Goal: Information Seeking & Learning: Learn about a topic

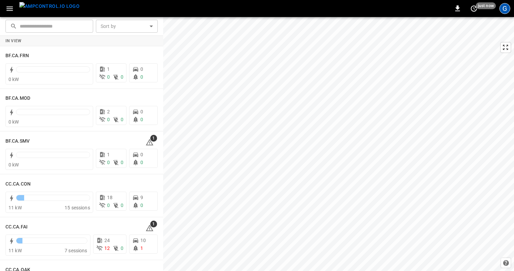
click at [508, 12] on div "G" at bounding box center [504, 8] width 11 height 11
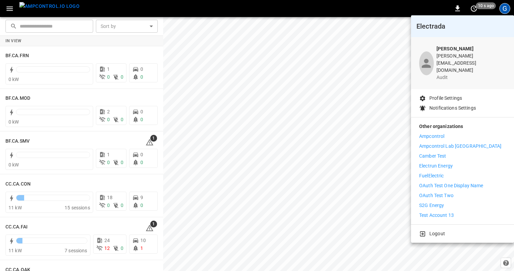
click at [506, 7] on div at bounding box center [257, 135] width 514 height 271
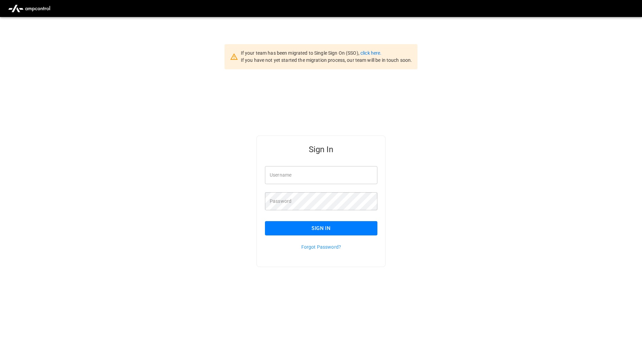
click at [425, 107] on div "Sign In Username Username Password Password Sign In Forgot Password?" at bounding box center [321, 212] width 642 height 286
type input "**********"
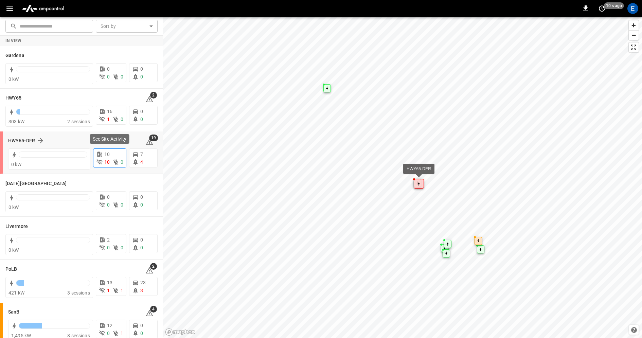
click at [106, 156] on span "10" at bounding box center [106, 154] width 5 height 5
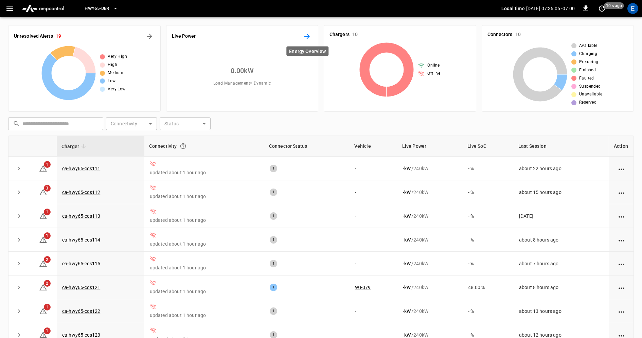
click at [307, 36] on icon "Energy Overview" at bounding box center [307, 36] width 5 height 5
click at [310, 36] on icon "Energy Overview" at bounding box center [307, 36] width 8 height 8
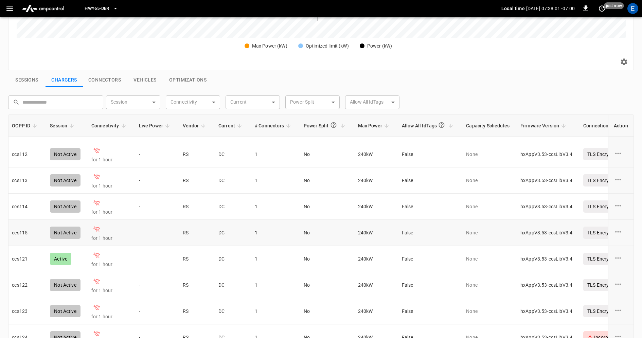
scroll to position [21, 0]
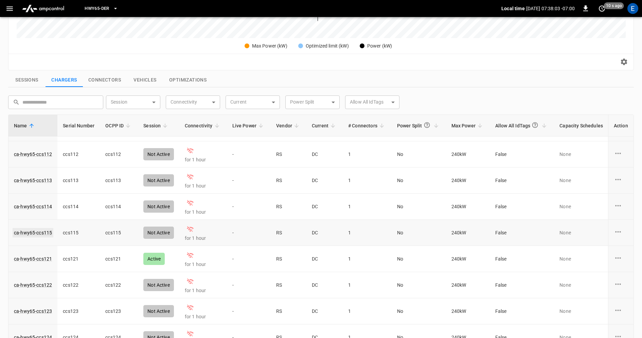
click at [41, 233] on link "ca-hwy65-ccs115" at bounding box center [33, 233] width 41 height 10
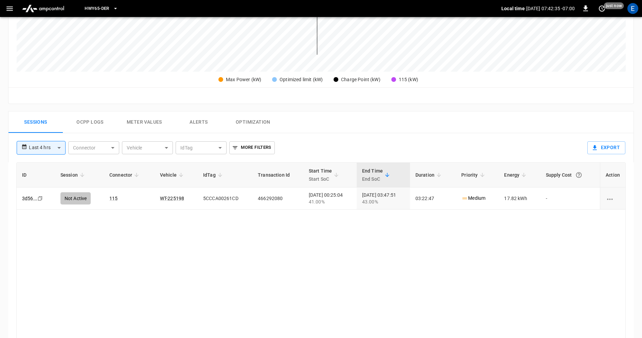
scroll to position [231, 0]
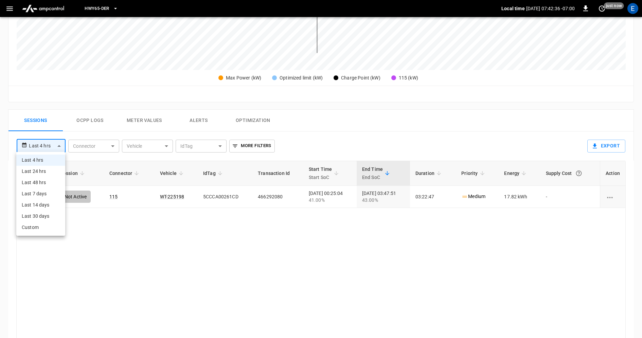
click at [58, 142] on body "**********" at bounding box center [321, 96] width 642 height 655
click at [47, 174] on li "Last 24 hrs" at bounding box center [40, 171] width 49 height 11
type input "**********"
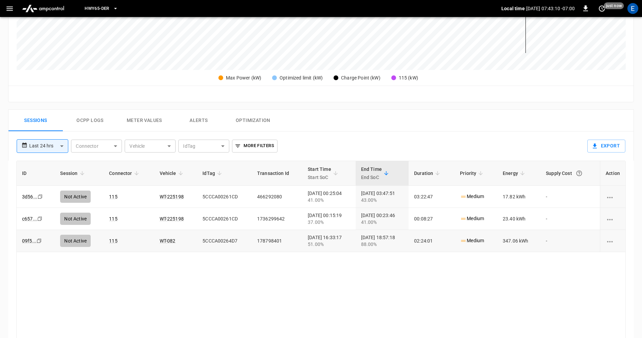
drag, startPoint x: 323, startPoint y: 214, endPoint x: 346, endPoint y: 238, distance: 33.2
click at [346, 238] on tbody "3d56 ... Copy Not Active 115 WT-225198 5CCCA00261CD 466292080 [DATE] 00:25:04 4…" at bounding box center [321, 219] width 609 height 66
click at [334, 225] on td "[DATE] 00:15:19 37.00%" at bounding box center [328, 219] width 53 height 22
click at [333, 266] on div "ID Session Connector Vehicle IdTag Transaction Id Start Time Start SoC End Time…" at bounding box center [321, 279] width 610 height 237
drag, startPoint x: 320, startPoint y: 215, endPoint x: 348, endPoint y: 215, distance: 27.5
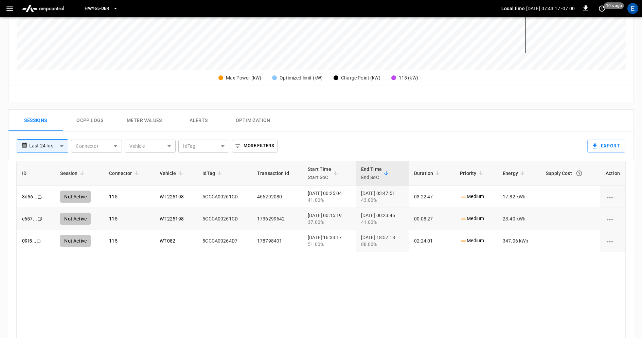
click at [348, 215] on div "[DATE] 00:15:19 37.00%" at bounding box center [329, 219] width 42 height 14
click at [95, 118] on button "Ocpp logs" at bounding box center [90, 121] width 54 height 22
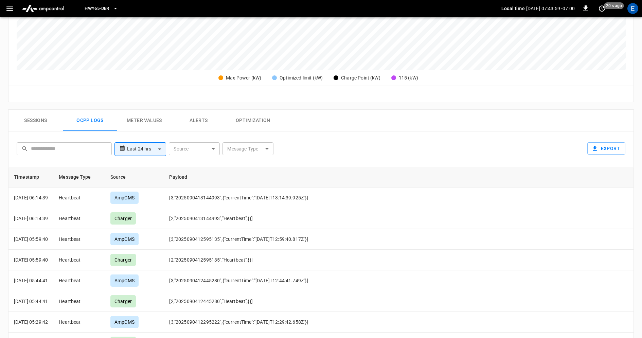
click at [251, 145] on body "**********" at bounding box center [321, 99] width 642 height 661
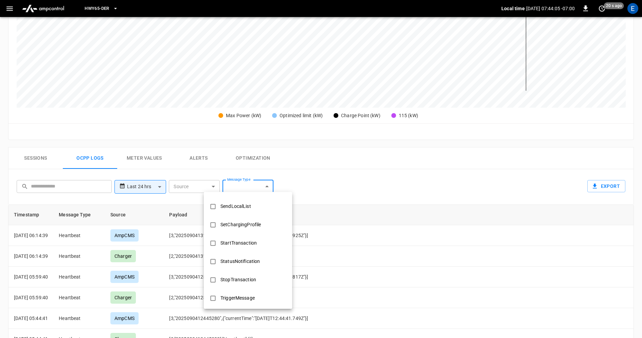
scroll to position [290, 0]
click at [252, 242] on div "StartTransaction" at bounding box center [238, 244] width 45 height 13
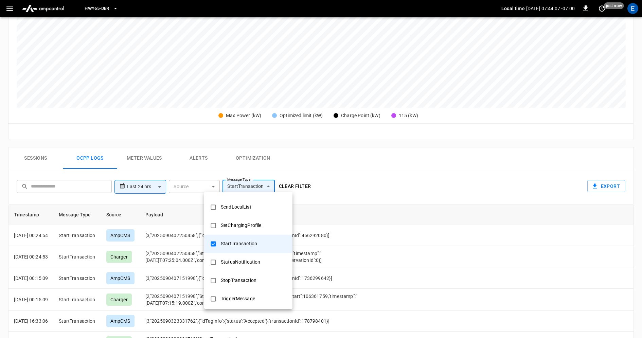
click at [249, 226] on div "SetChargingProfile" at bounding box center [241, 225] width 49 height 13
type input "**********"
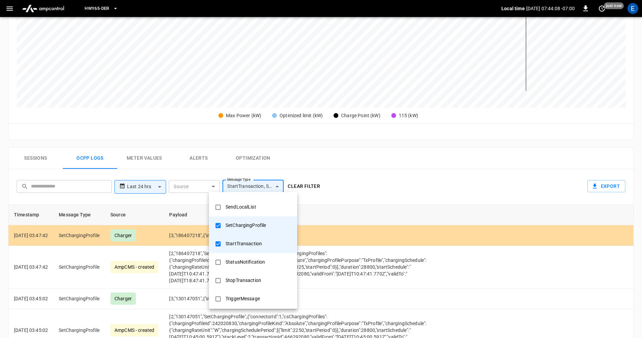
click at [370, 176] on div at bounding box center [321, 169] width 642 height 338
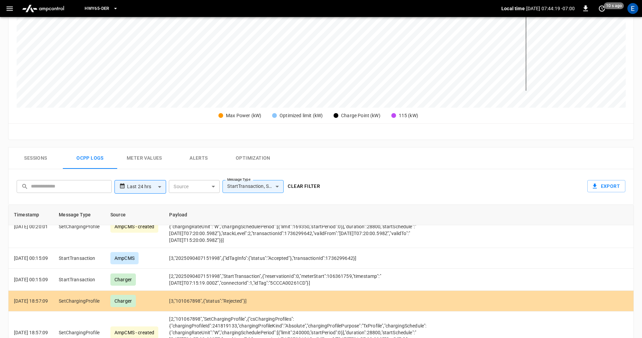
scroll to position [2893, 0]
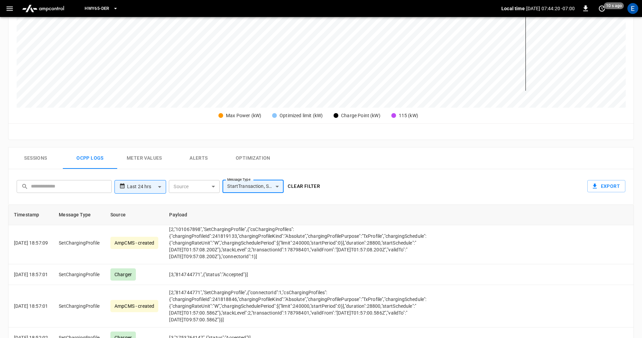
click at [155, 183] on body "**********" at bounding box center [321, 136] width 642 height 661
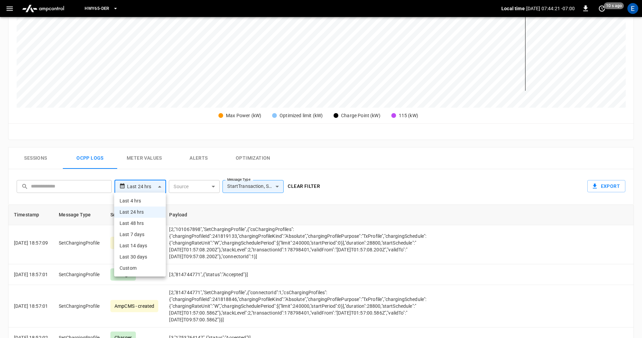
click at [145, 266] on li "Custom" at bounding box center [140, 268] width 52 height 11
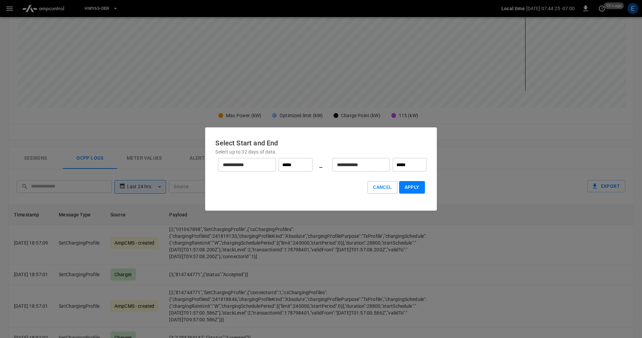
click at [294, 165] on input "*****" at bounding box center [296, 165] width 34 height 14
click at [298, 178] on li "00:00" at bounding box center [295, 180] width 29 height 12
type input "*****"
click at [409, 169] on input "*****" at bounding box center [410, 165] width 34 height 14
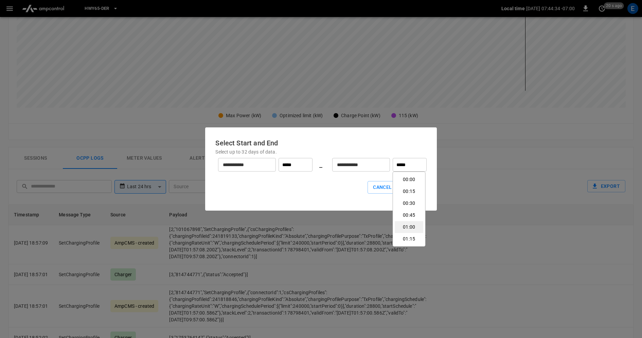
click at [413, 228] on li "01:00" at bounding box center [409, 227] width 29 height 12
type input "*****"
click at [415, 188] on button "Apply" at bounding box center [412, 187] width 26 height 13
type input "******"
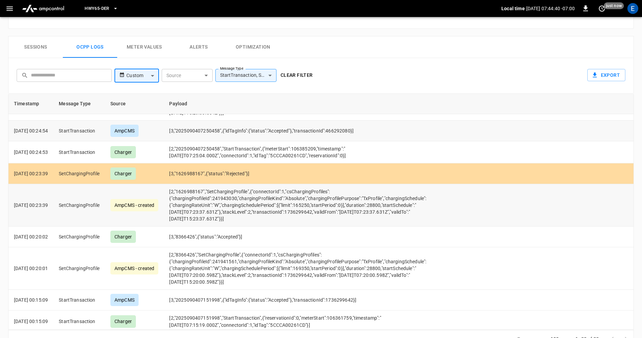
scroll to position [322, 0]
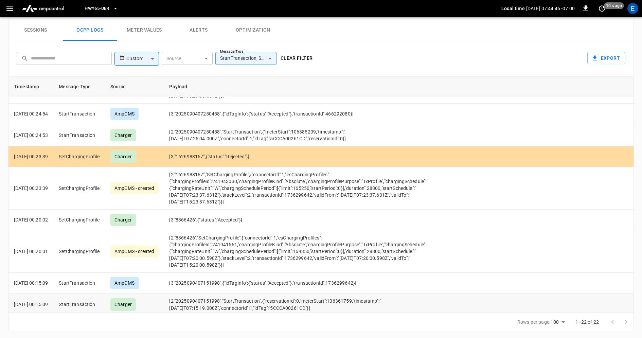
drag, startPoint x: 286, startPoint y: 298, endPoint x: 382, endPoint y: 302, distance: 95.9
click at [382, 302] on td "[2,"2025090407151998","StartTransaction",{"reservationId":0,"meterStart":106361…" at bounding box center [305, 305] width 282 height 22
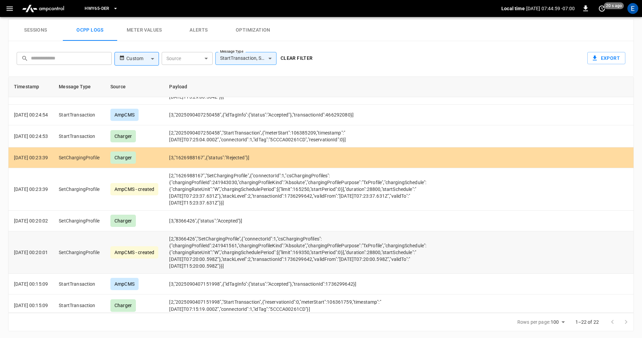
scroll to position [436, 0]
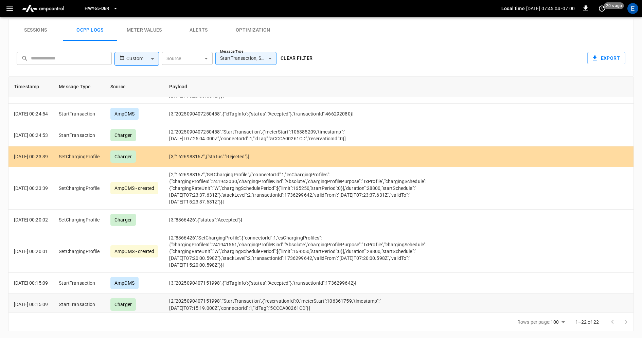
click at [48, 301] on p "[DATE] 00:15:09" at bounding box center [31, 304] width 34 height 7
click at [48, 249] on p "[DATE] 00:20:01" at bounding box center [31, 251] width 34 height 7
click at [11, 10] on icon "button" at bounding box center [9, 8] width 8 height 8
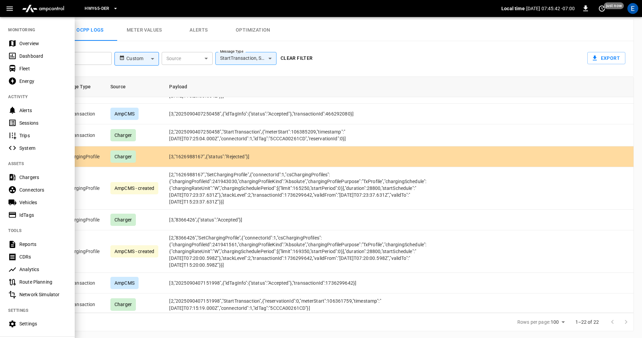
click at [45, 146] on div "System" at bounding box center [42, 148] width 47 height 7
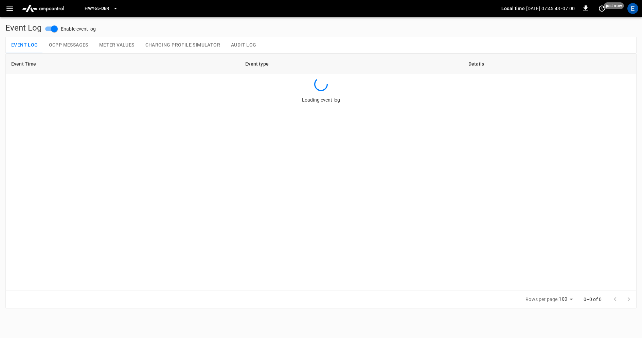
click at [241, 46] on button "Audit Log" at bounding box center [244, 45] width 36 height 16
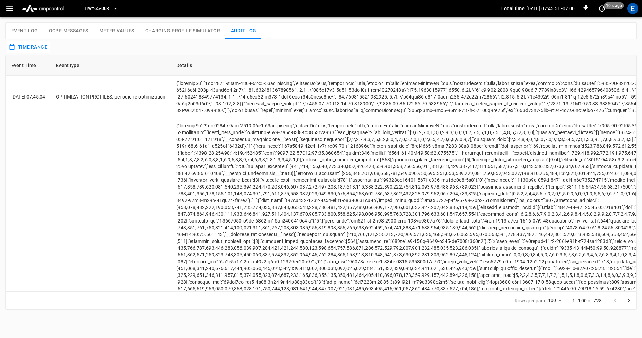
click at [31, 50] on button "Time Range" at bounding box center [28, 47] width 43 height 13
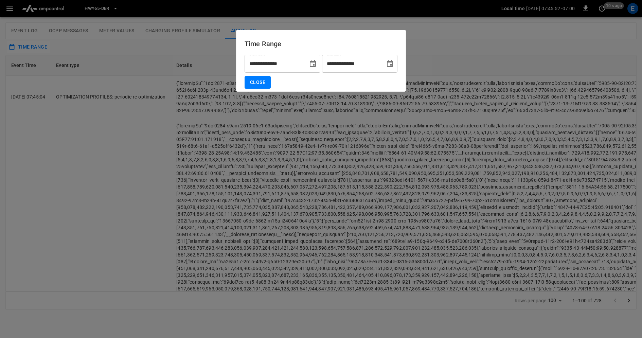
click at [308, 66] on button "Choose date, selected date is Sep 4, 2025" at bounding box center [313, 64] width 14 height 14
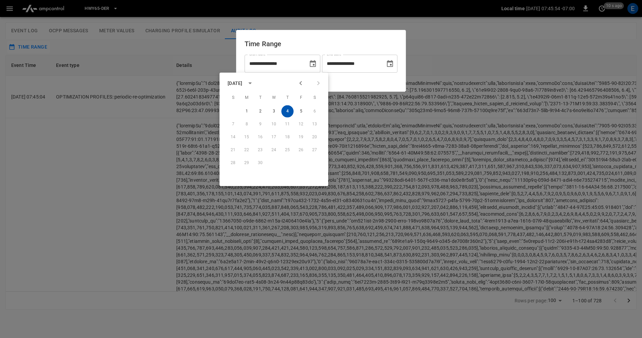
click at [286, 110] on button "4" at bounding box center [287, 111] width 12 height 12
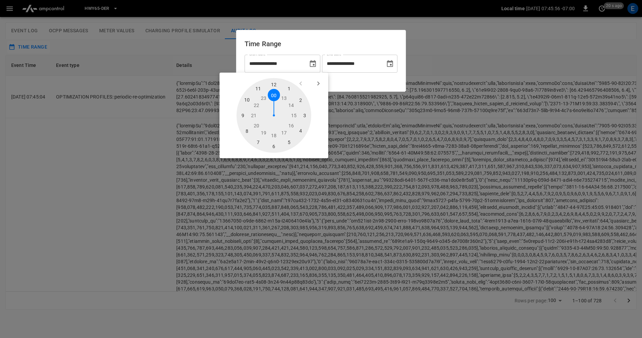
click at [274, 97] on div at bounding box center [274, 115] width 75 height 75
type input "**********"
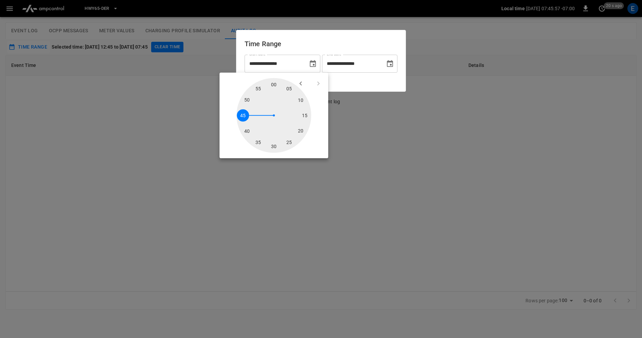
click at [388, 65] on icon "Choose date, selected date is Sep 4, 2025" at bounding box center [390, 64] width 8 height 8
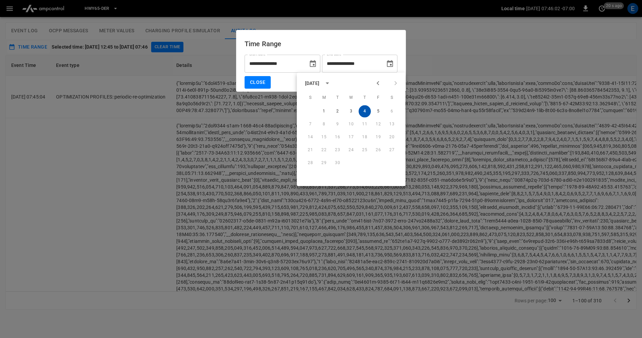
click at [366, 113] on button "4" at bounding box center [365, 111] width 12 height 12
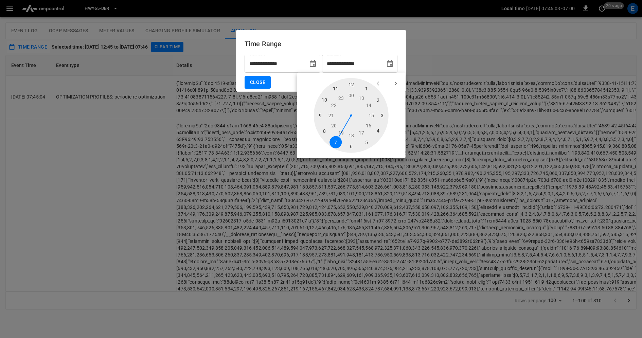
click at [366, 113] on div at bounding box center [351, 115] width 75 height 75
click at [387, 65] on icon "Choose date, selected date is Sep 4, 2025" at bounding box center [390, 63] width 6 height 7
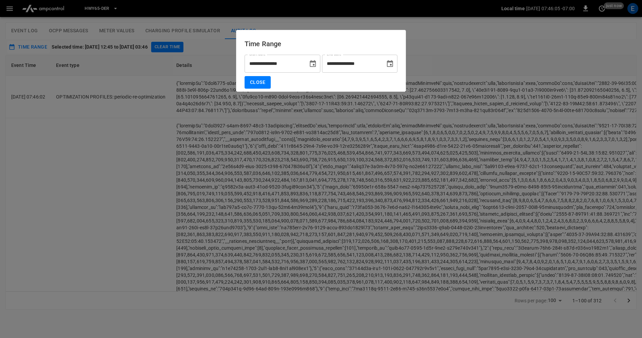
click at [387, 65] on icon "Choose date, selected date is Sep 4, 2025" at bounding box center [390, 63] width 6 height 7
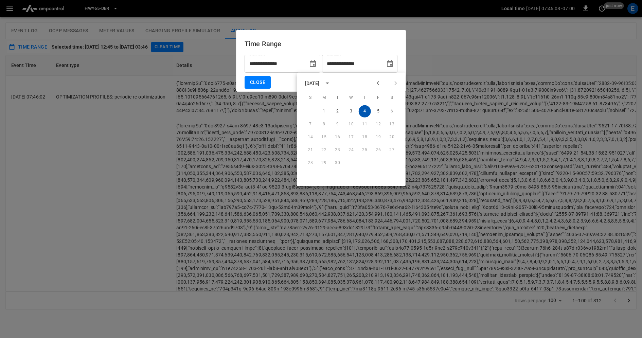
click at [366, 111] on button "4" at bounding box center [365, 111] width 12 height 12
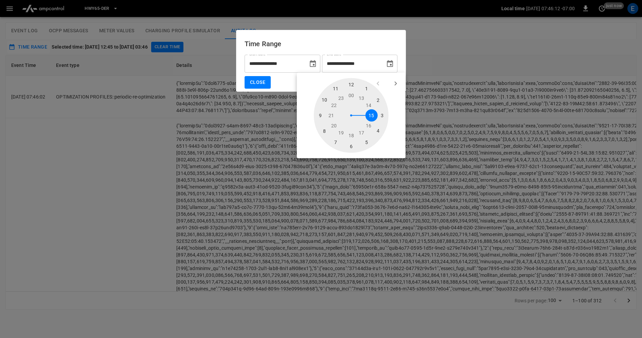
click at [352, 94] on div at bounding box center [351, 115] width 75 height 75
type input "**********"
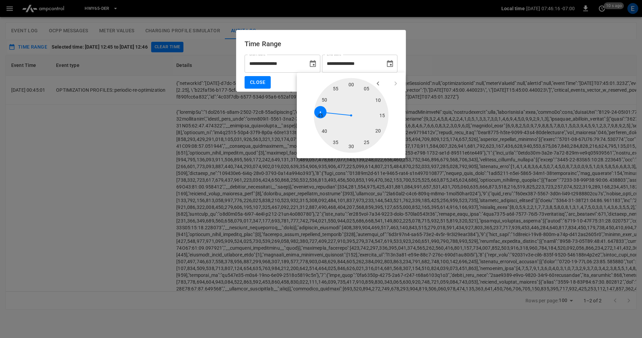
click at [257, 80] on button "Close" at bounding box center [258, 82] width 26 height 13
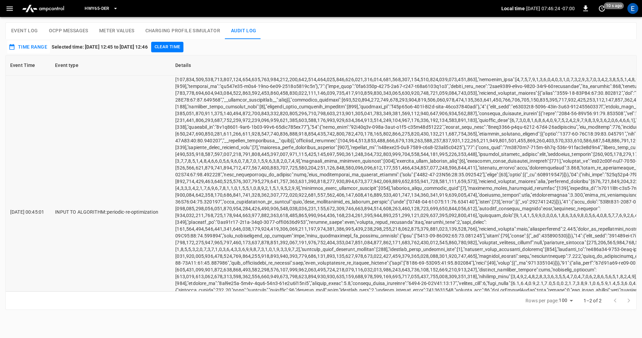
scroll to position [433, 1]
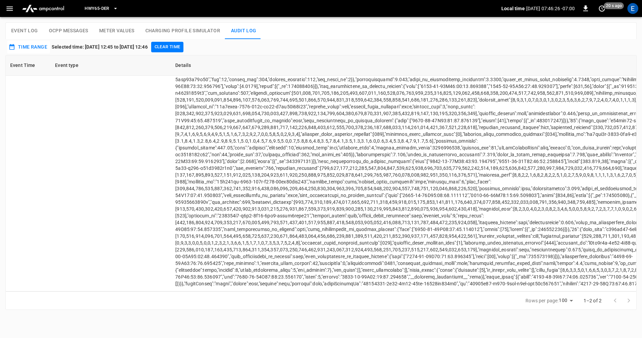
click at [627, 299] on div at bounding box center [622, 301] width 27 height 14
click at [628, 299] on div at bounding box center [622, 301] width 27 height 14
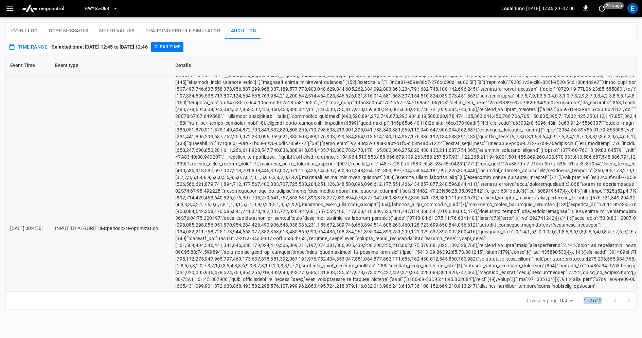
scroll to position [173, 1]
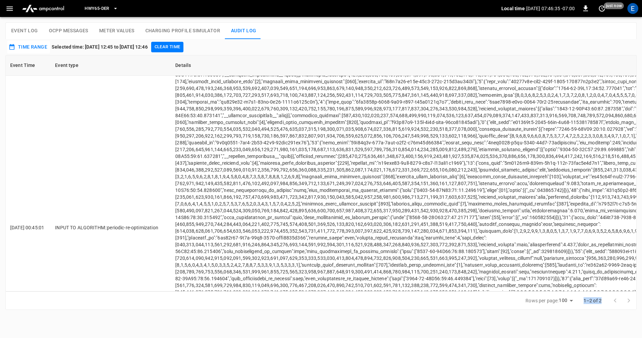
click at [36, 48] on button "Time Range" at bounding box center [28, 47] width 43 height 13
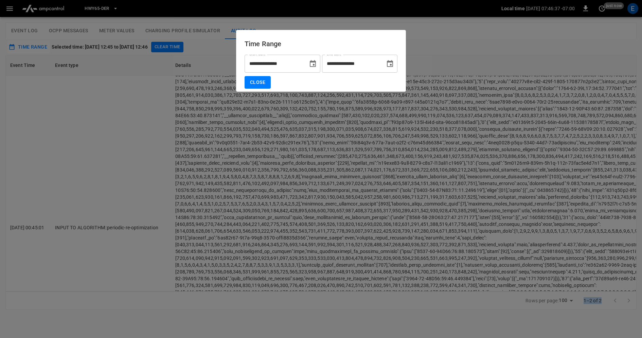
click at [315, 62] on icon "Choose date, selected date is Sep 4, 2025" at bounding box center [313, 63] width 6 height 7
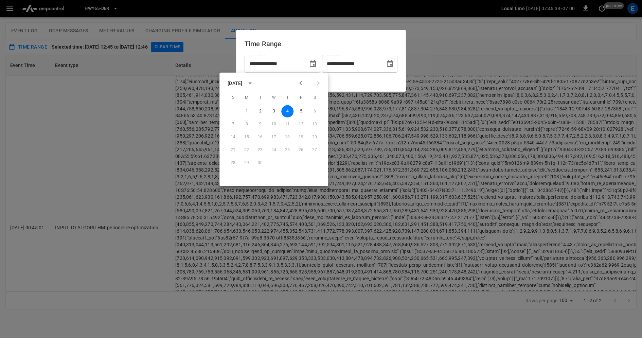
click at [355, 81] on div "**********" at bounding box center [321, 72] width 153 height 34
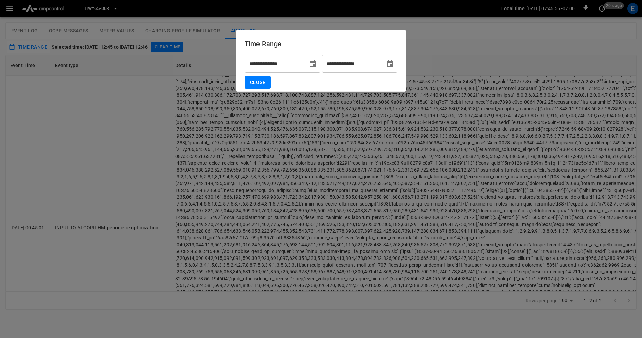
click at [395, 64] on button "Choose date, selected date is Sep 4, 2025" at bounding box center [390, 64] width 14 height 14
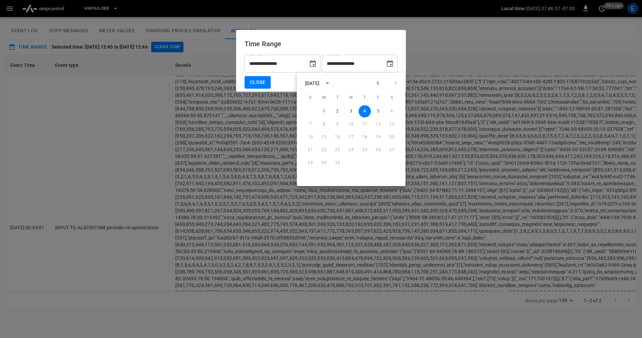
click at [315, 65] on icon "Choose date, selected date is Sep 4, 2025" at bounding box center [313, 63] width 6 height 7
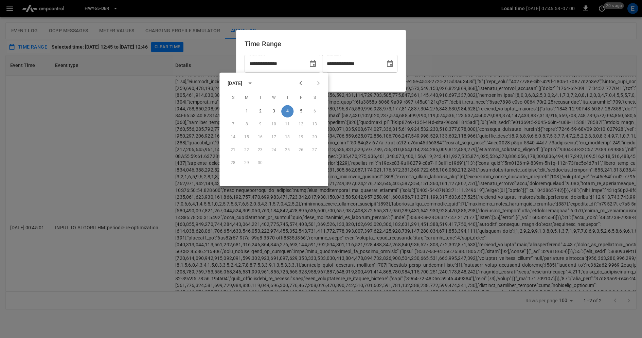
click at [289, 112] on button "4" at bounding box center [287, 111] width 12 height 12
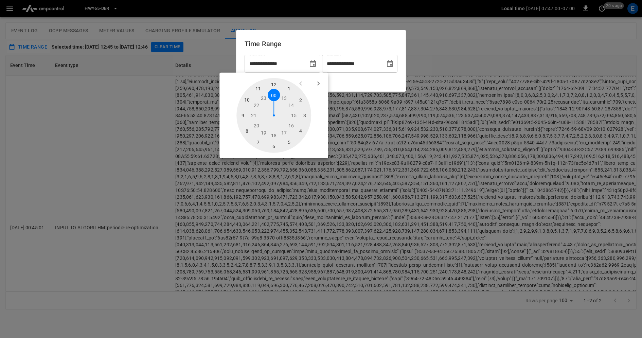
click at [275, 93] on div at bounding box center [274, 115] width 75 height 75
click at [274, 84] on div at bounding box center [274, 115] width 75 height 75
type input "**********"
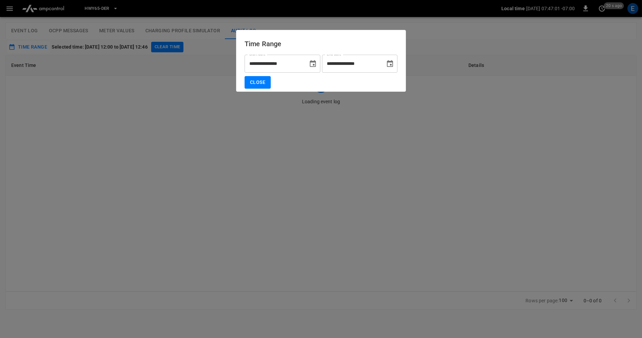
scroll to position [0, 0]
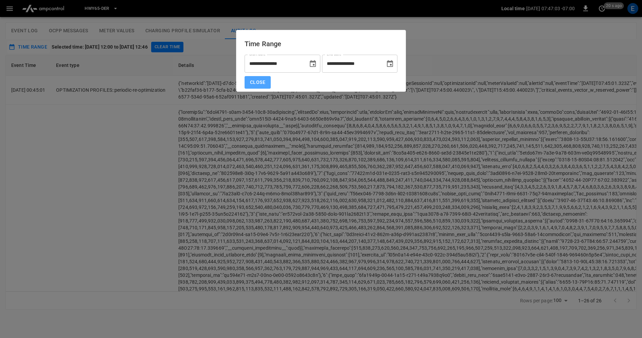
click at [260, 84] on button "Close" at bounding box center [258, 82] width 26 height 13
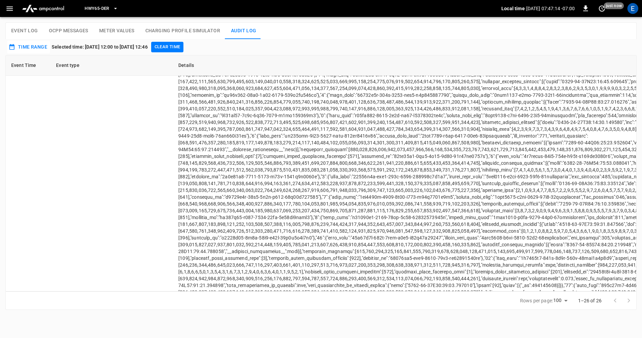
scroll to position [6886, 0]
drag, startPoint x: 119, startPoint y: 175, endPoint x: 181, endPoint y: 176, distance: 61.5
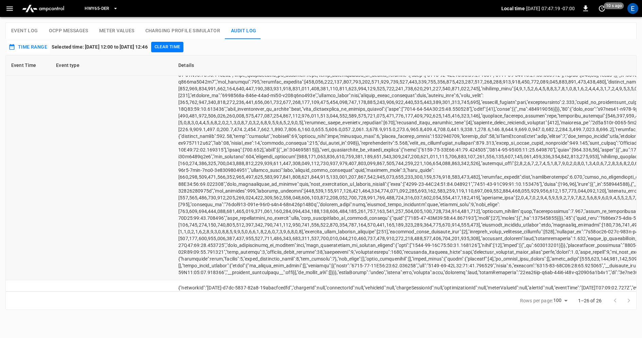
scroll to position [6598, 0]
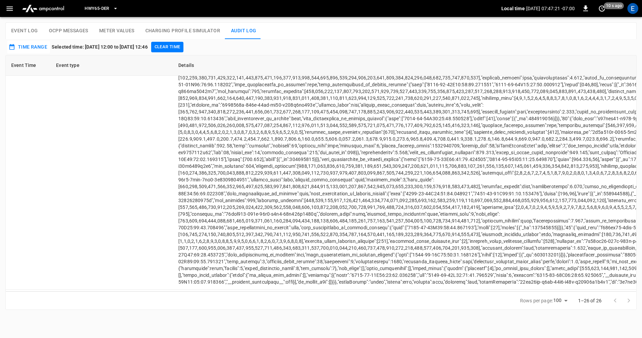
drag, startPoint x: 88, startPoint y: 128, endPoint x: 179, endPoint y: 128, distance: 90.7
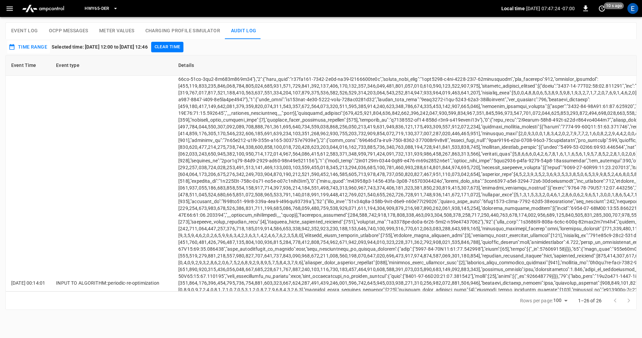
scroll to position [6296, 0]
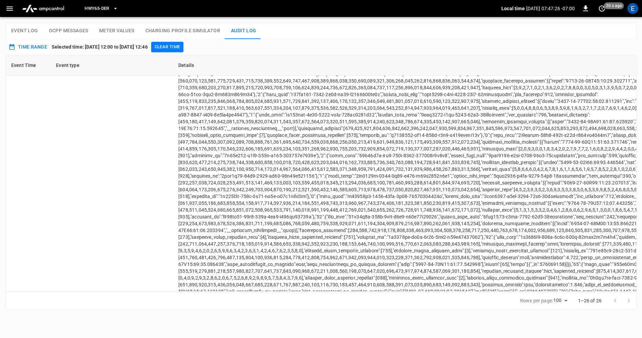
drag, startPoint x: 54, startPoint y: 94, endPoint x: 189, endPoint y: 98, distance: 134.6
drag, startPoint x: 179, startPoint y: 92, endPoint x: 3, endPoint y: 95, distance: 176.1
click at [3, 95] on div "HWY65-DER Local time [DATE] 07:47:27 -07:00 0 20 s ago E Event Log OCPP Message…" at bounding box center [321, 155] width 642 height 310
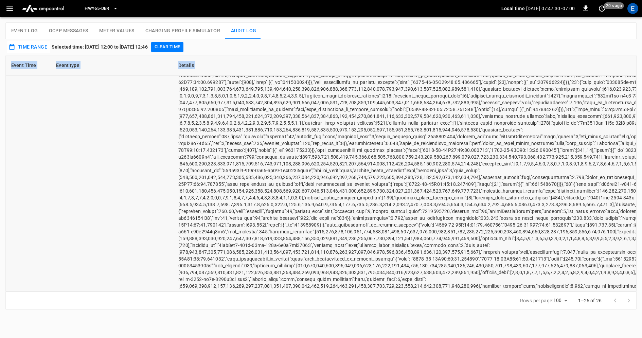
scroll to position [5916, 0]
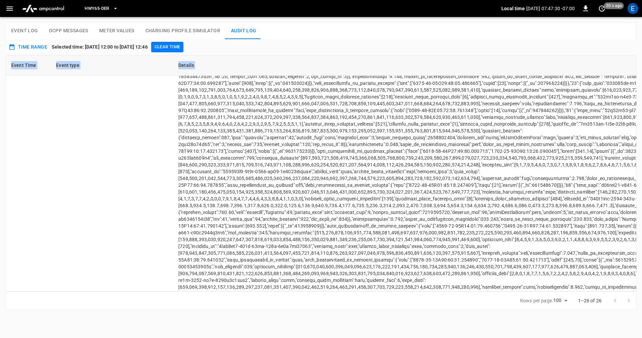
drag, startPoint x: 294, startPoint y: 142, endPoint x: 153, endPoint y: 140, distance: 141.4
drag, startPoint x: 42, startPoint y: 134, endPoint x: 72, endPoint y: 134, distance: 29.6
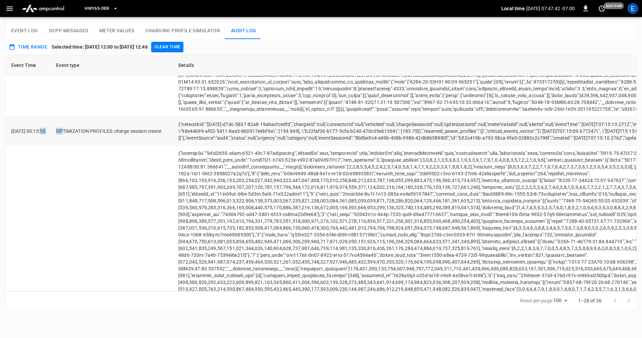
scroll to position [5525, 0]
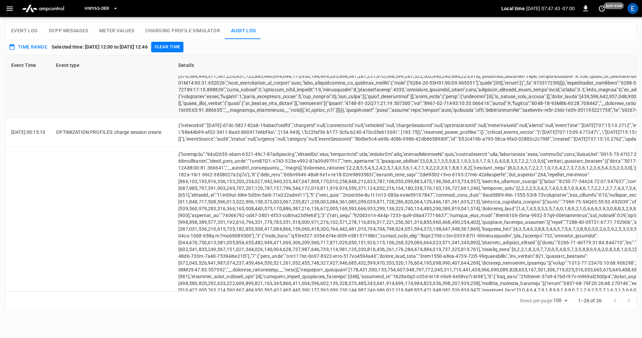
drag, startPoint x: 42, startPoint y: 183, endPoint x: 126, endPoint y: 184, distance: 83.6
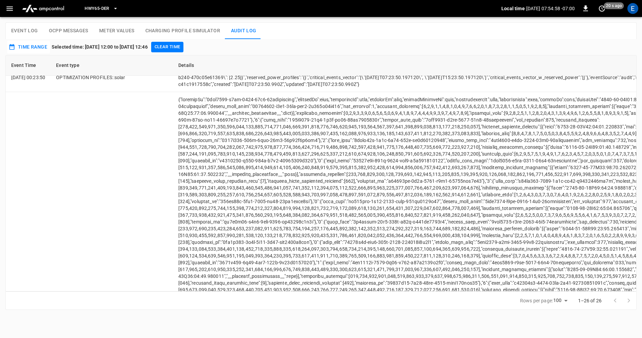
scroll to position [3462, 0]
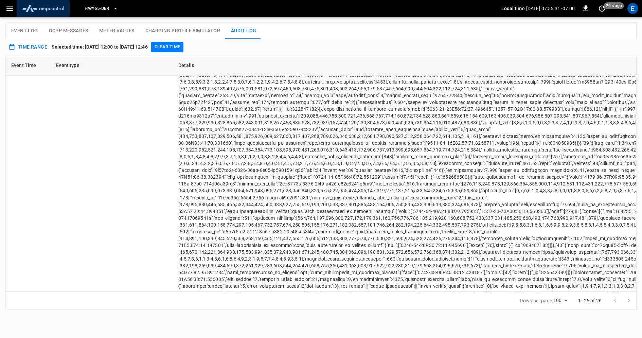
click at [55, 9] on img "menu" at bounding box center [43, 8] width 48 height 13
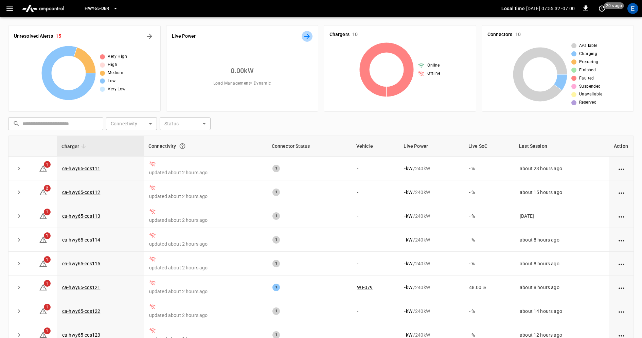
click at [307, 35] on icon "Energy Overview" at bounding box center [307, 36] width 8 height 8
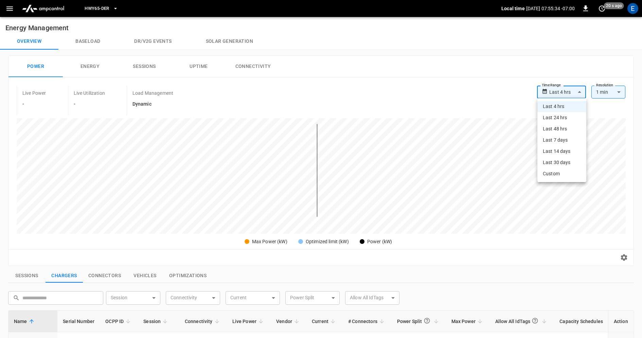
click at [572, 93] on body "**********" at bounding box center [321, 285] width 642 height 571
click at [562, 119] on li "Last 24 hrs" at bounding box center [562, 117] width 49 height 11
type input "**********"
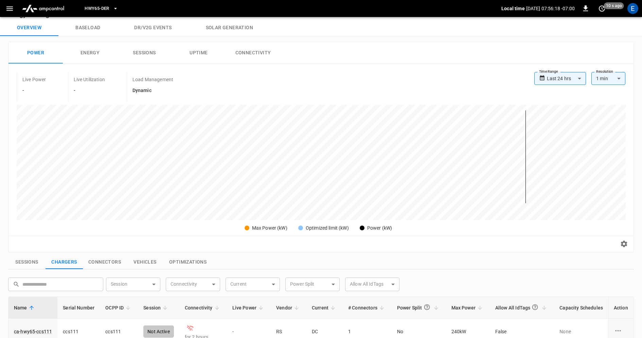
scroll to position [15, 0]
click at [9, 11] on icon "button" at bounding box center [9, 8] width 8 height 8
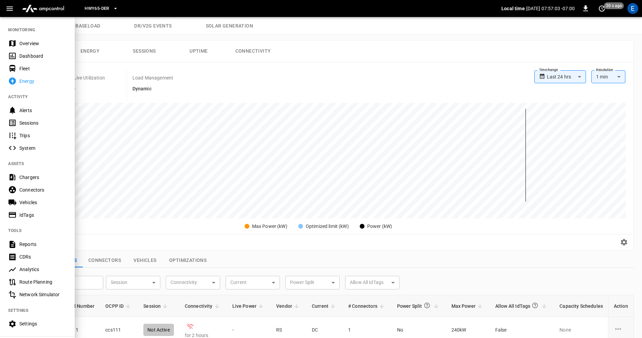
click at [285, 124] on div at bounding box center [321, 169] width 642 height 338
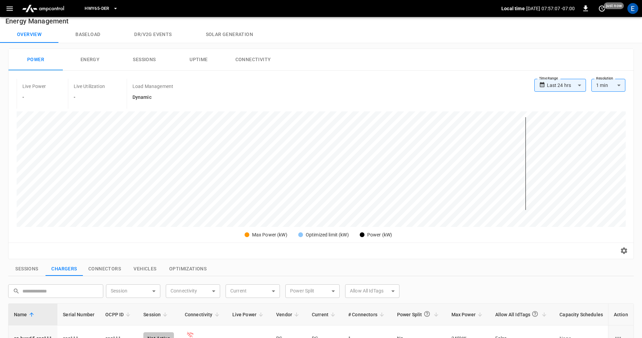
scroll to position [0, 0]
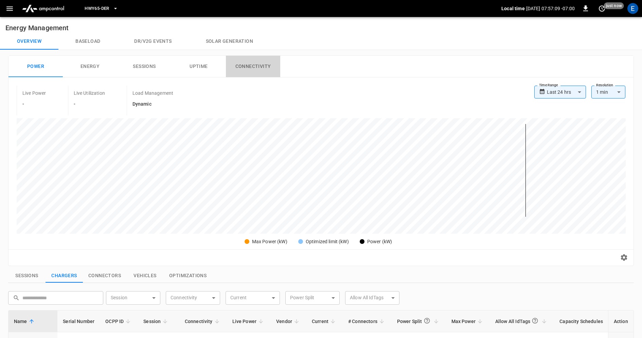
click at [273, 64] on button "Connectivity" at bounding box center [253, 67] width 54 height 22
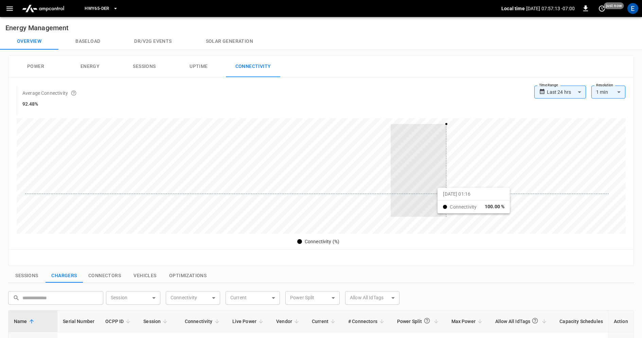
drag, startPoint x: 391, startPoint y: 190, endPoint x: 447, endPoint y: 194, distance: 55.8
click at [447, 194] on div at bounding box center [317, 170] width 584 height 93
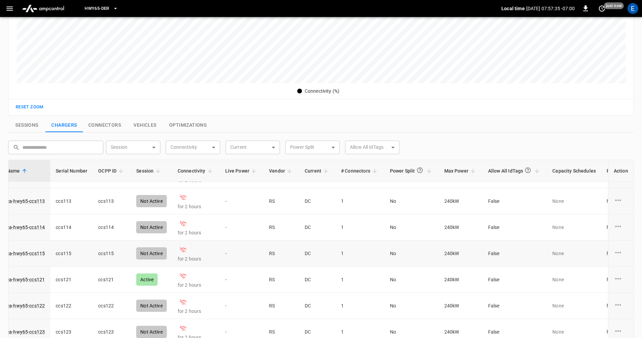
scroll to position [46, 0]
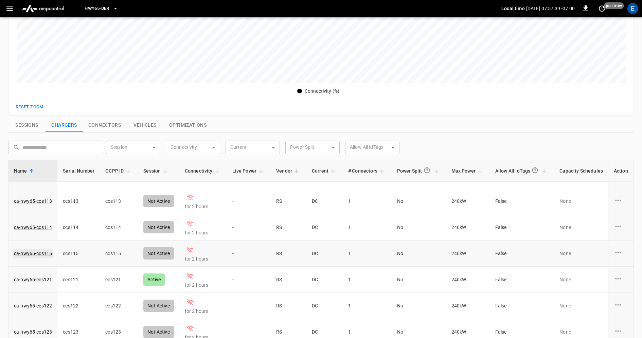
click at [45, 253] on link "ca-hwy65-ccs115" at bounding box center [33, 254] width 41 height 10
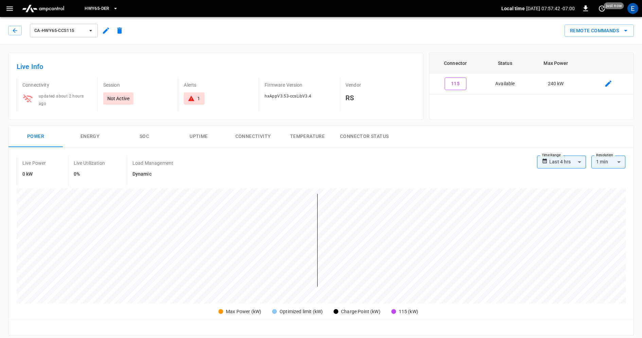
click at [246, 138] on button "Connectivity" at bounding box center [253, 137] width 54 height 22
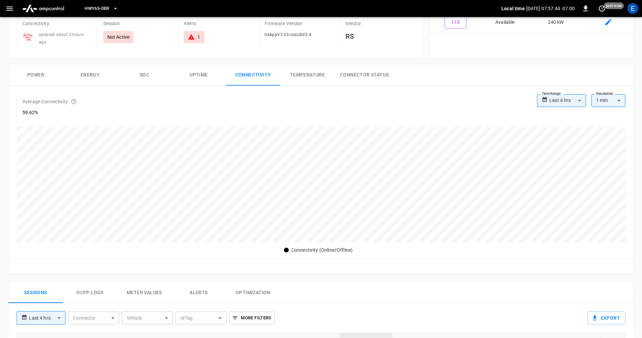
scroll to position [69, 0]
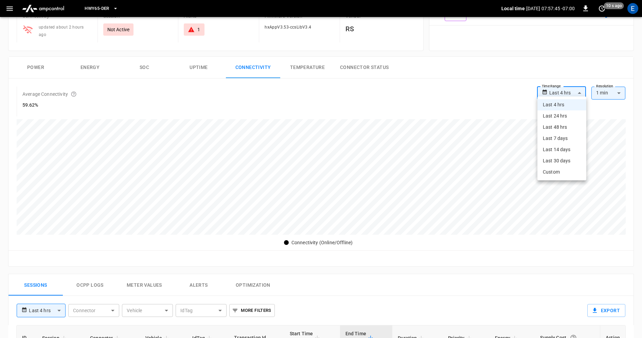
click at [564, 89] on body "**********" at bounding box center [321, 260] width 642 height 658
click at [563, 116] on li "Last 24 hrs" at bounding box center [562, 115] width 49 height 11
type input "**********"
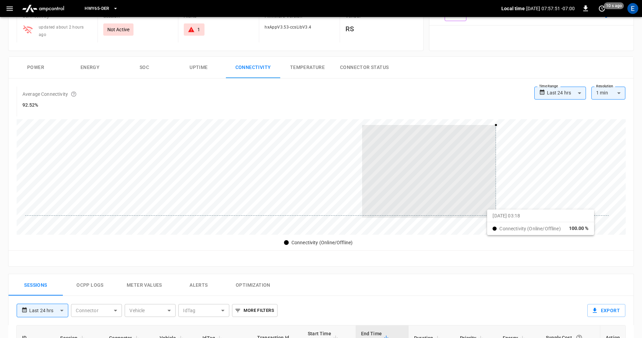
drag, startPoint x: 362, startPoint y: 209, endPoint x: 496, endPoint y: 212, distance: 133.9
click at [496, 212] on div at bounding box center [317, 171] width 584 height 93
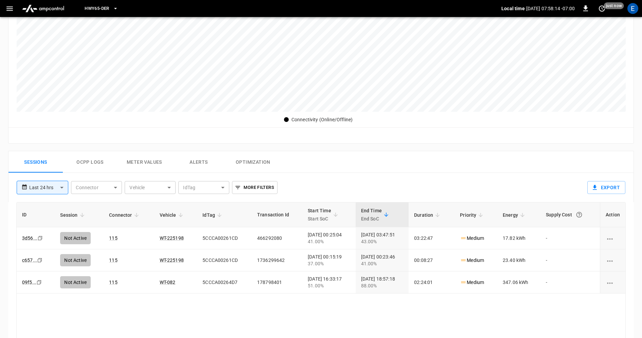
scroll to position [218, 0]
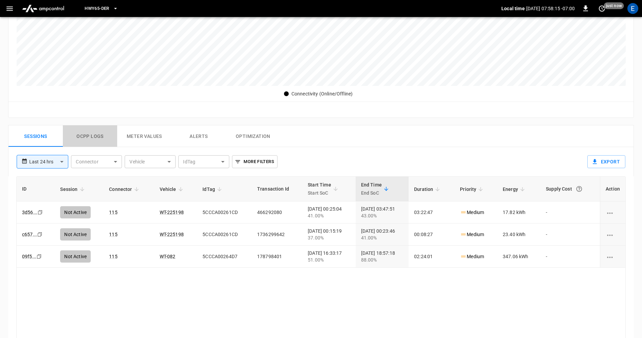
click at [87, 134] on button "Ocpp logs" at bounding box center [90, 136] width 54 height 22
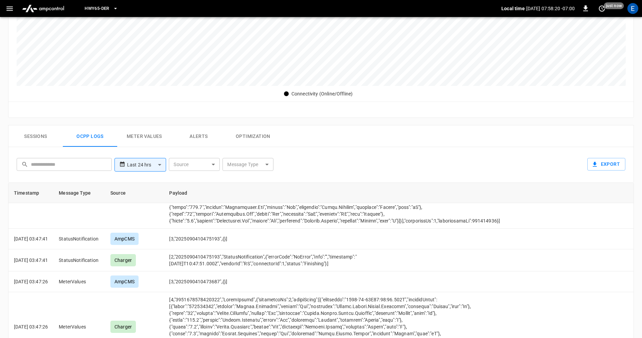
scroll to position [750, 0]
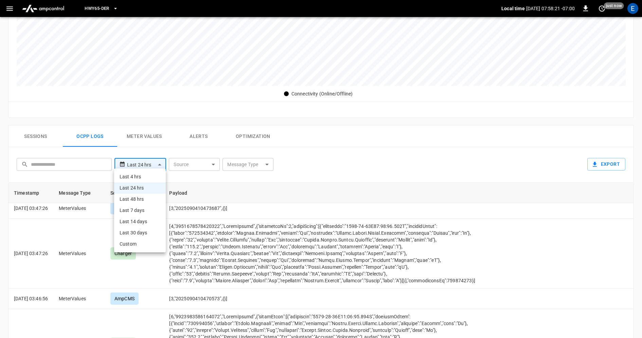
click at [155, 163] on body "**********" at bounding box center [321, 114] width 642 height 664
click at [139, 245] on li "Custom" at bounding box center [140, 244] width 52 height 11
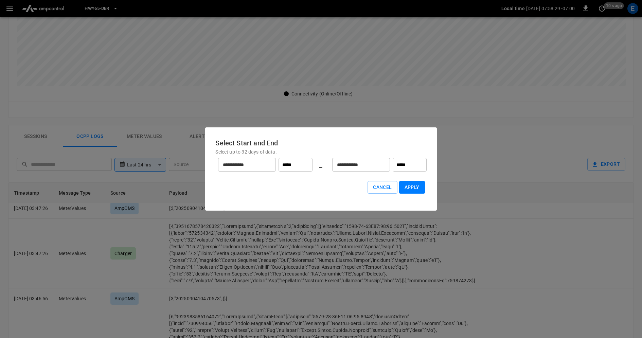
click at [296, 167] on input "*****" at bounding box center [296, 165] width 34 height 14
click at [298, 180] on li "00:00" at bounding box center [295, 180] width 29 height 12
type input "*****"
click at [406, 165] on input "*****" at bounding box center [410, 165] width 34 height 14
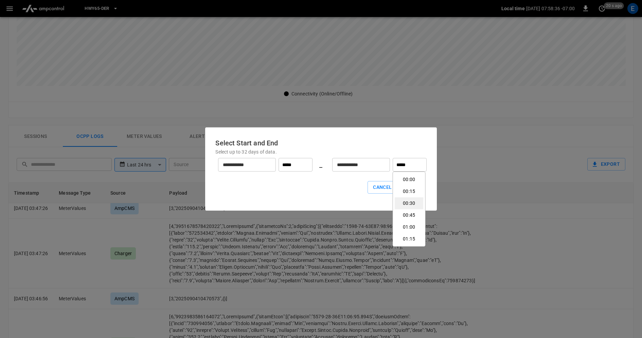
click at [413, 208] on li "00:30" at bounding box center [409, 203] width 29 height 12
type input "*****"
click at [417, 189] on button "Apply" at bounding box center [412, 187] width 26 height 13
type input "******"
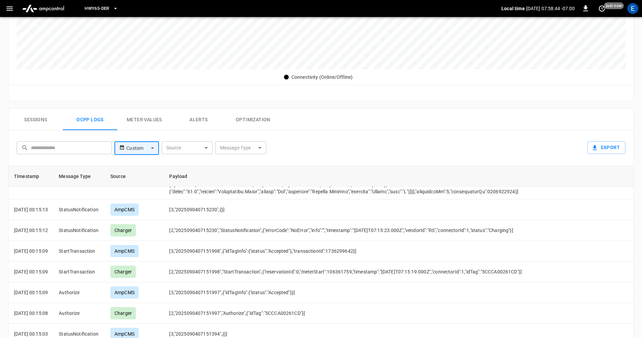
scroll to position [322, 0]
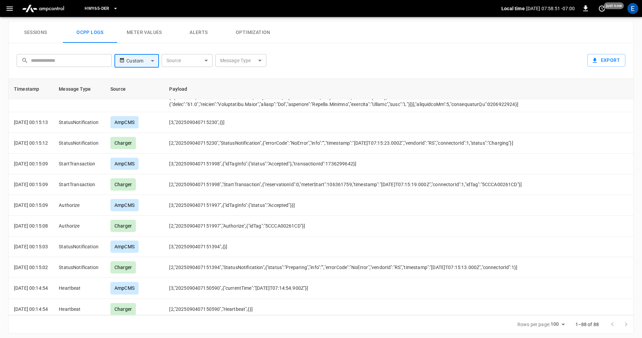
click at [255, 61] on body "HWY65-DER Local time [DATE] 07:58:51 -07:00 0 just now E ca-hwy65-ccs115 Remote…" at bounding box center [321, 10] width 642 height 664
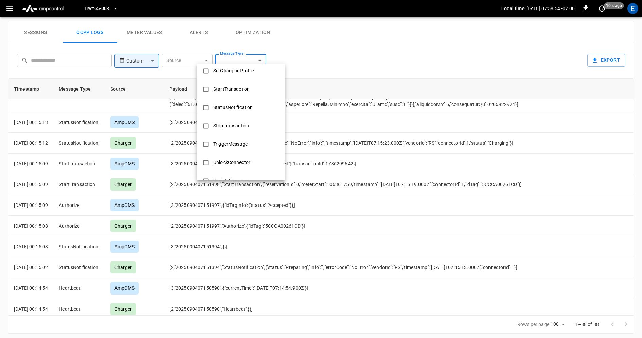
scroll to position [316, 0]
click at [256, 108] on div "StatusNotification" at bounding box center [233, 108] width 48 height 13
type input "**********"
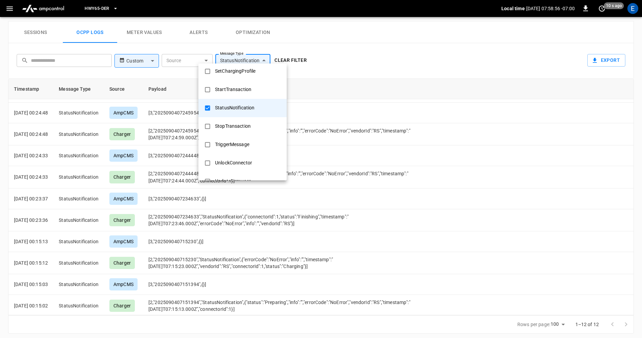
click at [412, 152] on div at bounding box center [321, 169] width 642 height 338
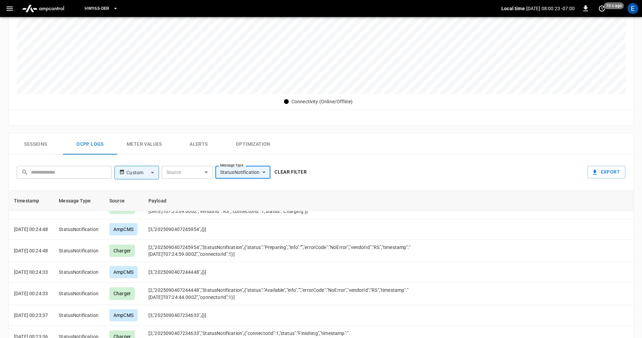
scroll to position [0, 0]
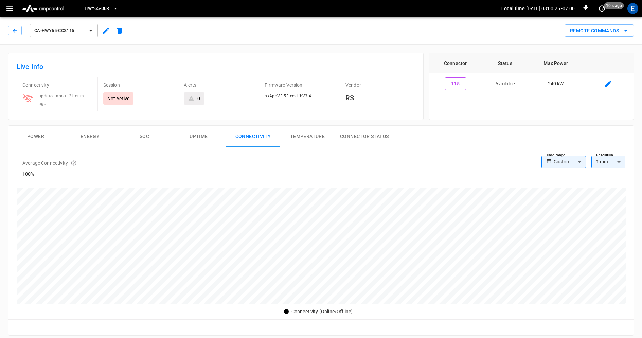
click at [92, 31] on icon "button" at bounding box center [90, 30] width 7 height 7
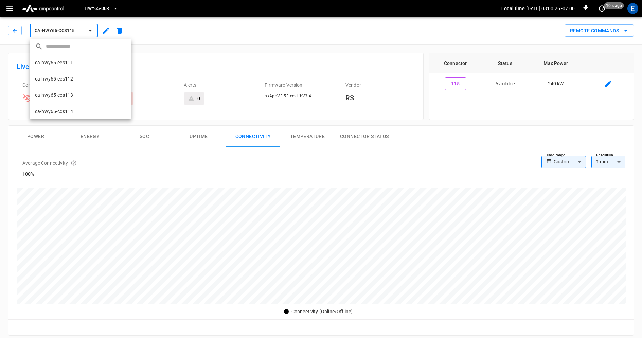
scroll to position [60, 0]
click at [106, 32] on div at bounding box center [321, 169] width 642 height 338
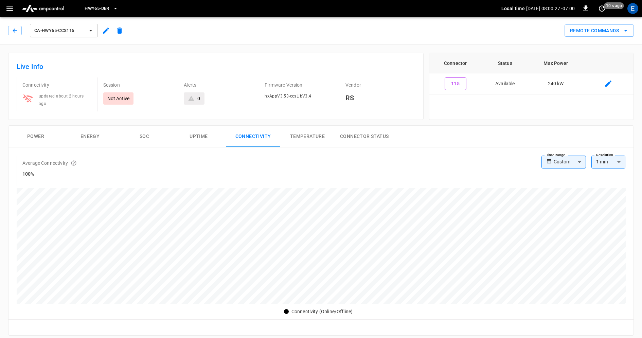
click at [106, 32] on icon "button" at bounding box center [106, 31] width 8 height 8
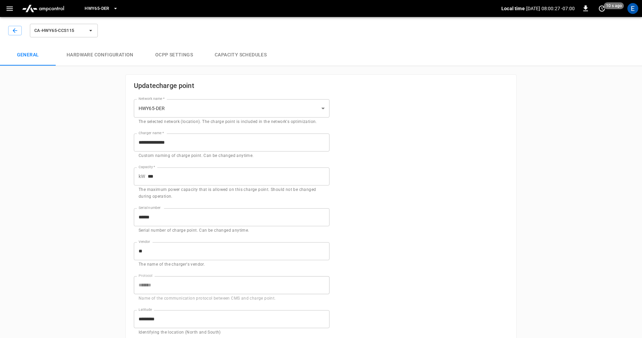
type input "**********"
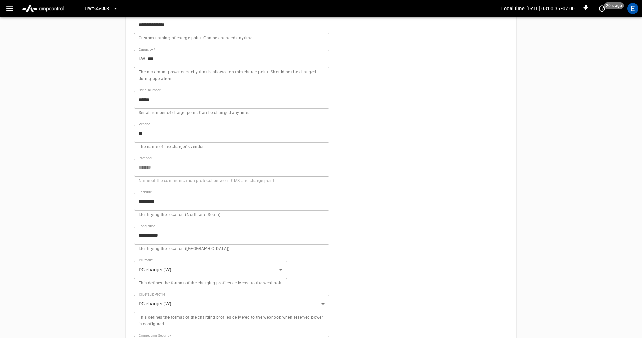
scroll to position [117, 0]
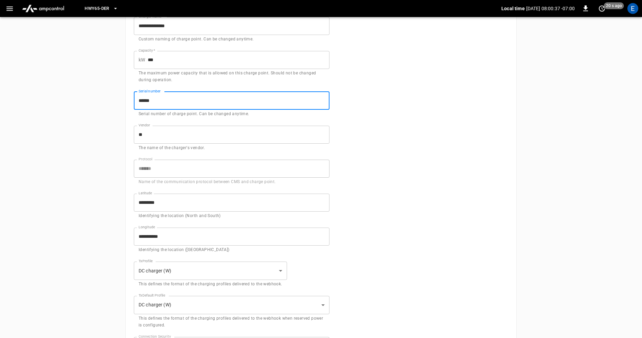
drag, startPoint x: 160, startPoint y: 101, endPoint x: 125, endPoint y: 100, distance: 34.3
click at [126, 100] on div "Serial number ****** Serial number Serial number of charge point. Can be change…" at bounding box center [228, 101] width 204 height 34
click at [175, 97] on input "******" at bounding box center [232, 101] width 196 height 18
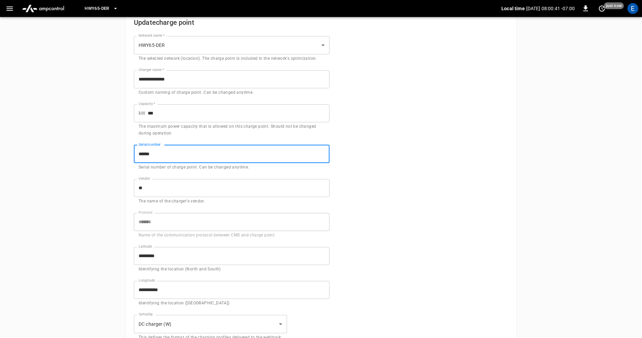
scroll to position [62, 0]
click at [138, 149] on input "******" at bounding box center [232, 155] width 196 height 18
drag, startPoint x: 172, startPoint y: 154, endPoint x: 126, endPoint y: 154, distance: 45.2
click at [126, 154] on div "Serial number ****** Serial number Serial number of charge point. Can be change…" at bounding box center [228, 155] width 204 height 34
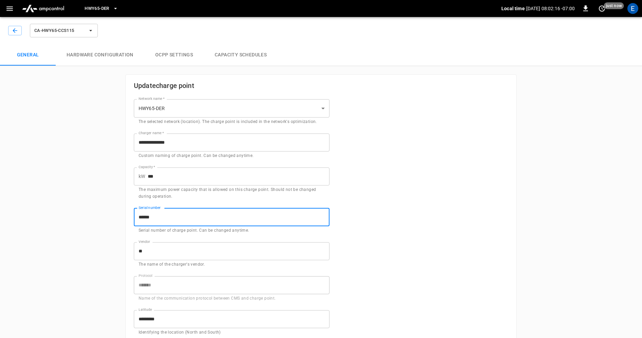
scroll to position [62, 0]
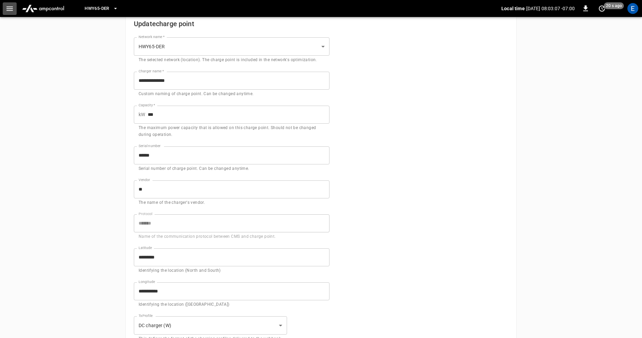
click at [5, 7] on icon "button" at bounding box center [9, 8] width 8 height 8
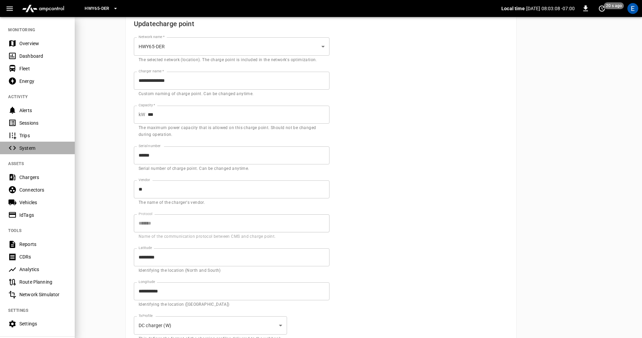
click at [35, 146] on div "System" at bounding box center [42, 148] width 47 height 7
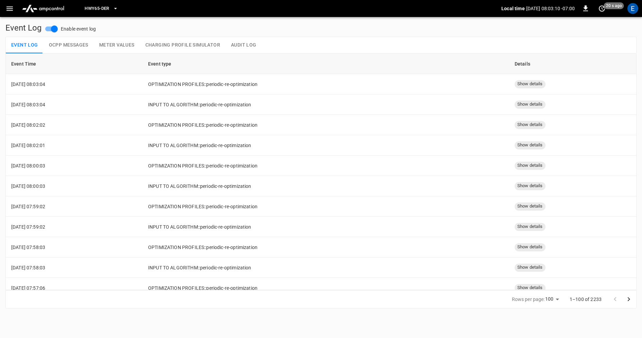
click at [246, 44] on button "Audit Log" at bounding box center [244, 45] width 36 height 16
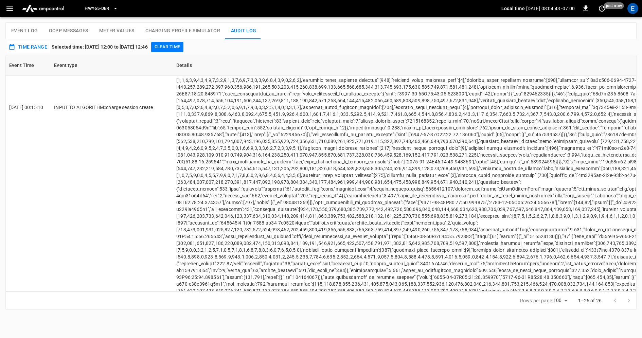
scroll to position [5865, 0]
click at [50, 7] on img "menu" at bounding box center [43, 8] width 48 height 13
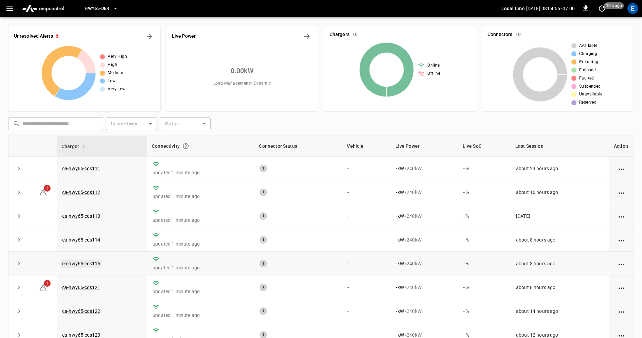
click at [82, 264] on link "ca-hwy65-ccs115" at bounding box center [81, 264] width 41 height 8
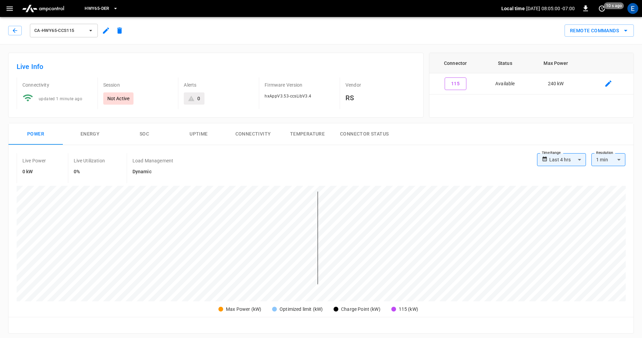
click at [46, 14] on img "menu" at bounding box center [43, 8] width 48 height 13
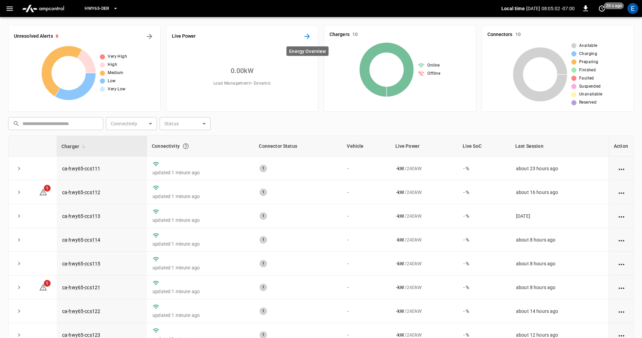
click at [309, 39] on icon "Energy Overview" at bounding box center [307, 36] width 8 height 8
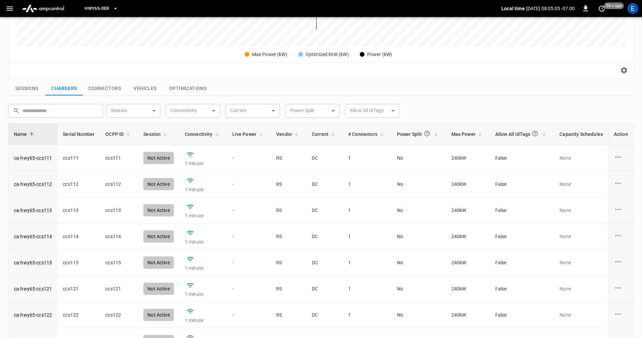
scroll to position [188, 0]
click at [42, 260] on link "ca-hwy65-ccs115" at bounding box center [33, 262] width 41 height 10
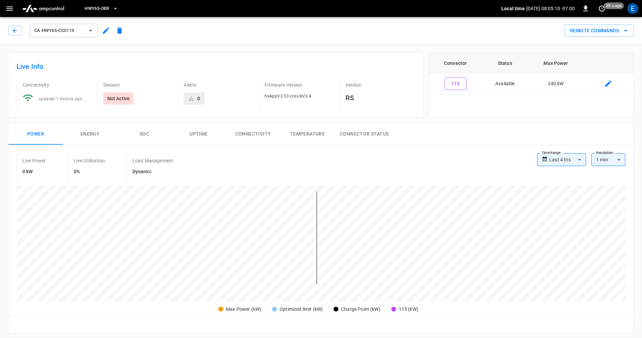
click at [56, 8] on img "menu" at bounding box center [43, 8] width 48 height 13
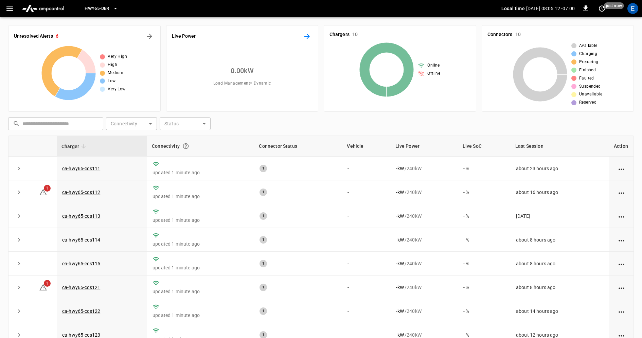
click at [306, 35] on icon "Energy Overview" at bounding box center [307, 36] width 8 height 8
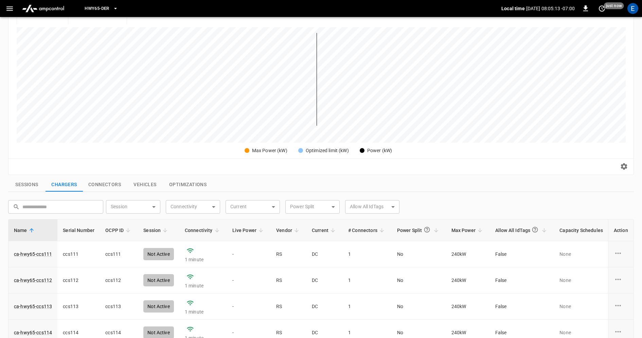
scroll to position [156, 0]
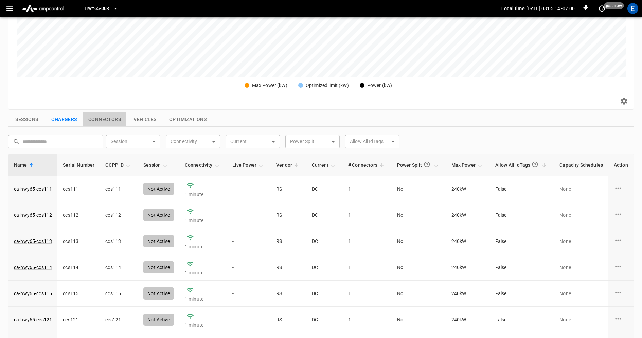
click at [114, 118] on button "Connectors" at bounding box center [105, 119] width 44 height 14
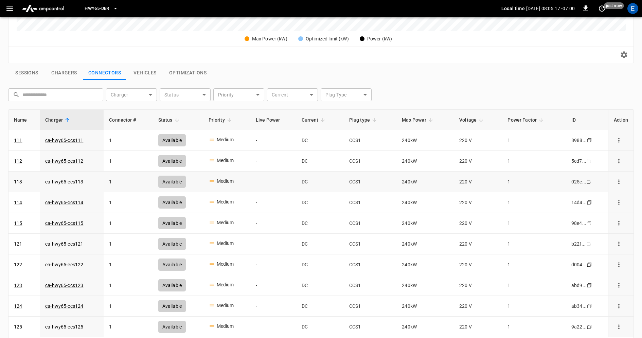
scroll to position [206, 0]
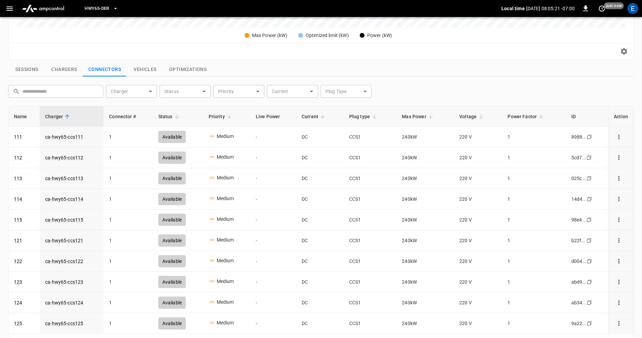
click at [11, 10] on icon "button" at bounding box center [9, 8] width 6 height 4
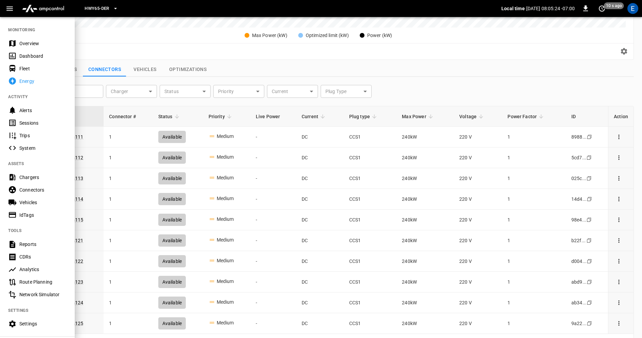
click at [47, 151] on div "System" at bounding box center [42, 148] width 47 height 7
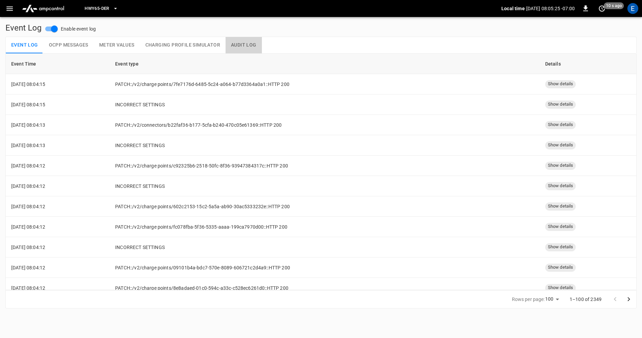
click at [243, 43] on button "Audit Log" at bounding box center [244, 45] width 36 height 16
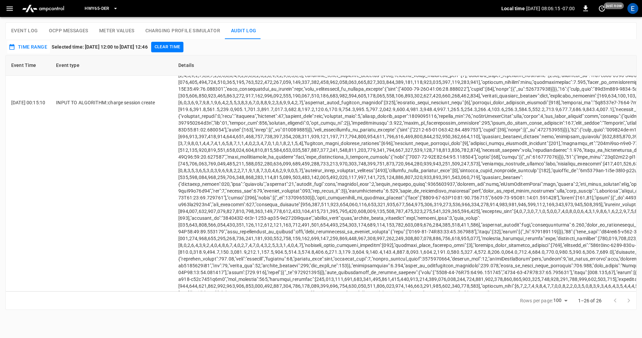
scroll to position [5864, 0]
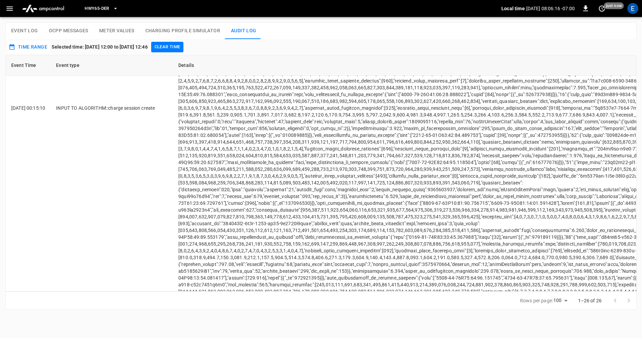
drag, startPoint x: 190, startPoint y: 179, endPoint x: 472, endPoint y: 201, distance: 282.5
drag, startPoint x: 365, startPoint y: 187, endPoint x: 245, endPoint y: 186, distance: 120.3
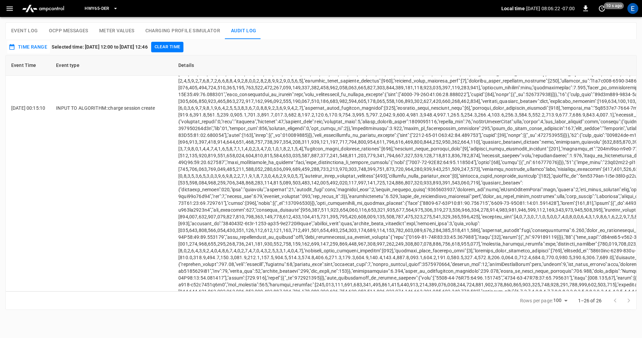
copy td "\"98e44b99-af02-5411-8ae3-860917e6bf9a\": [154.949],"
click at [55, 5] on img "menu" at bounding box center [43, 8] width 48 height 13
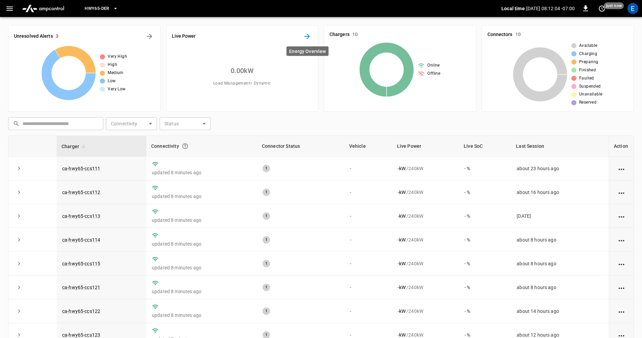
click at [309, 36] on icon "Energy Overview" at bounding box center [307, 36] width 5 height 5
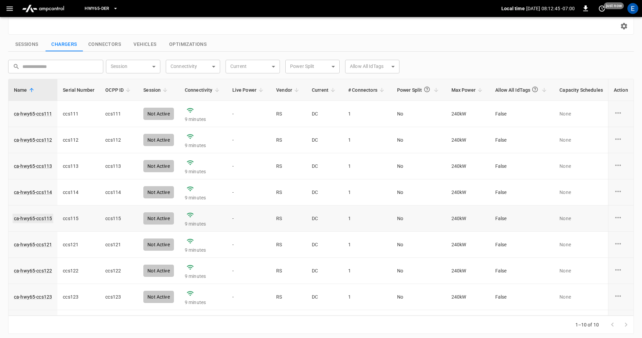
click at [44, 218] on link "ca-hwy65-ccs115" at bounding box center [33, 219] width 41 height 10
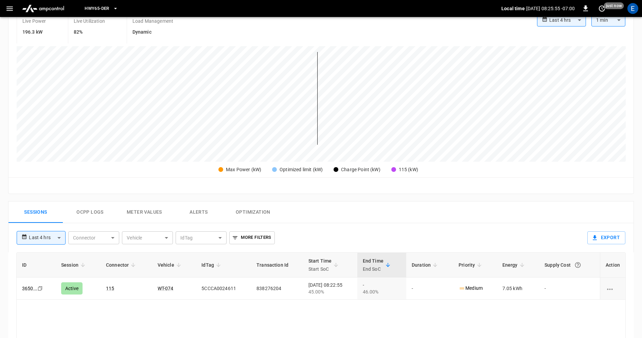
scroll to position [136, 0]
